Goal: Task Accomplishment & Management: Use online tool/utility

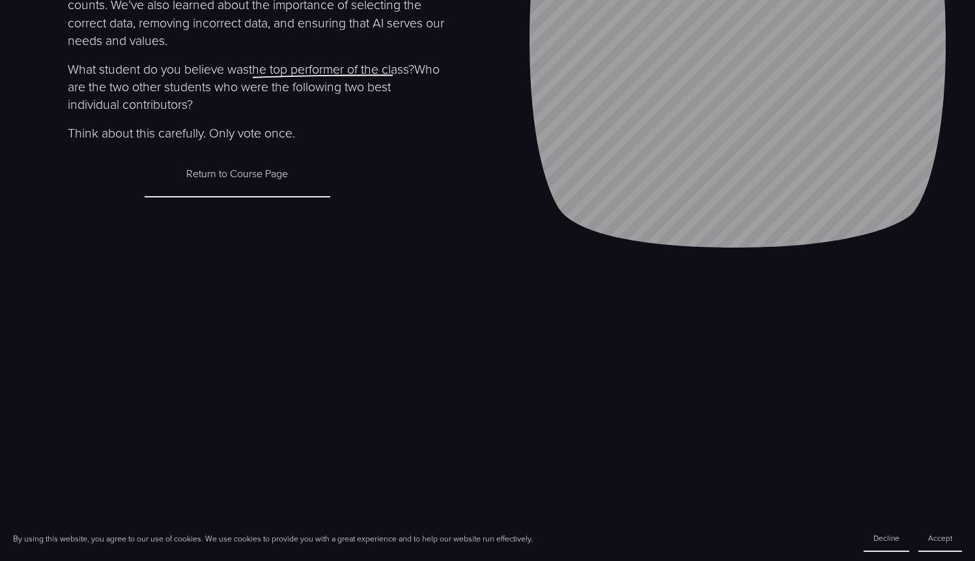
scroll to position [316, 0]
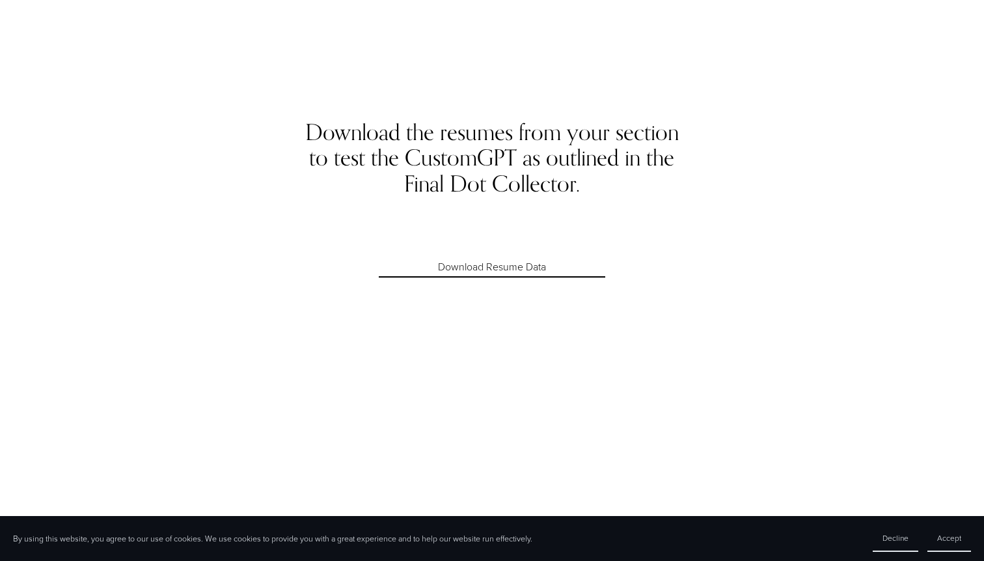
click at [469, 272] on link "Download Resume Data" at bounding box center [492, 267] width 226 height 20
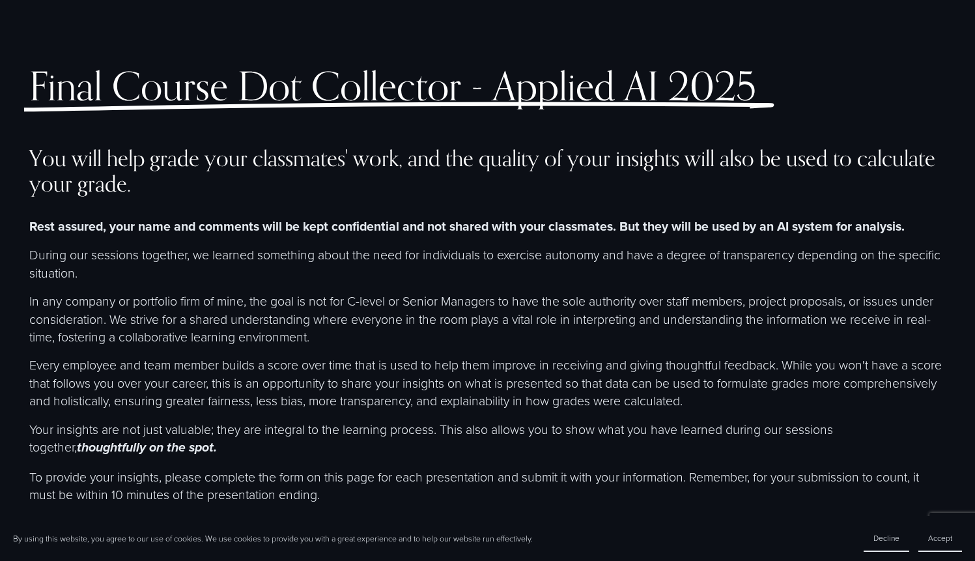
select select "**********"
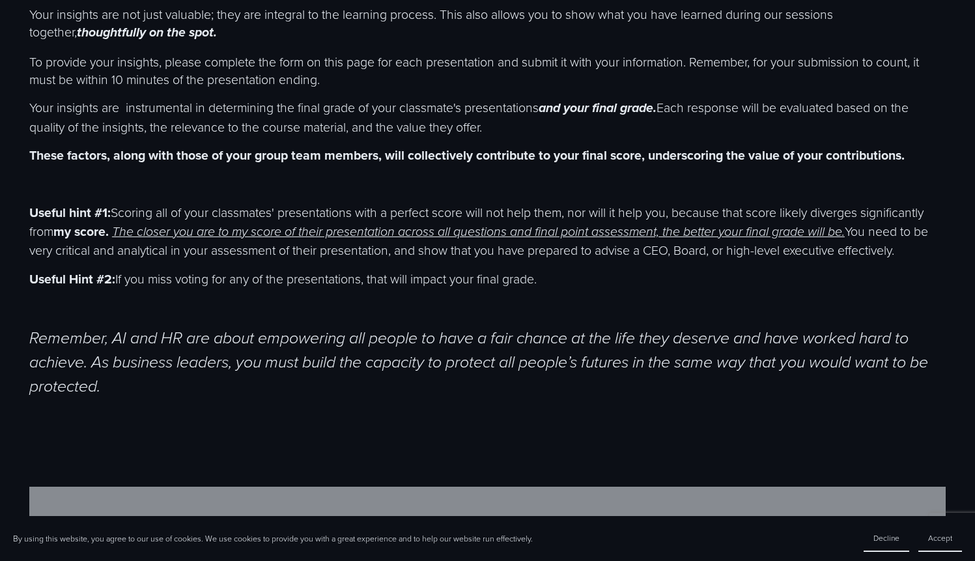
scroll to position [419, 0]
